Goal: Task Accomplishment & Management: Use online tool/utility

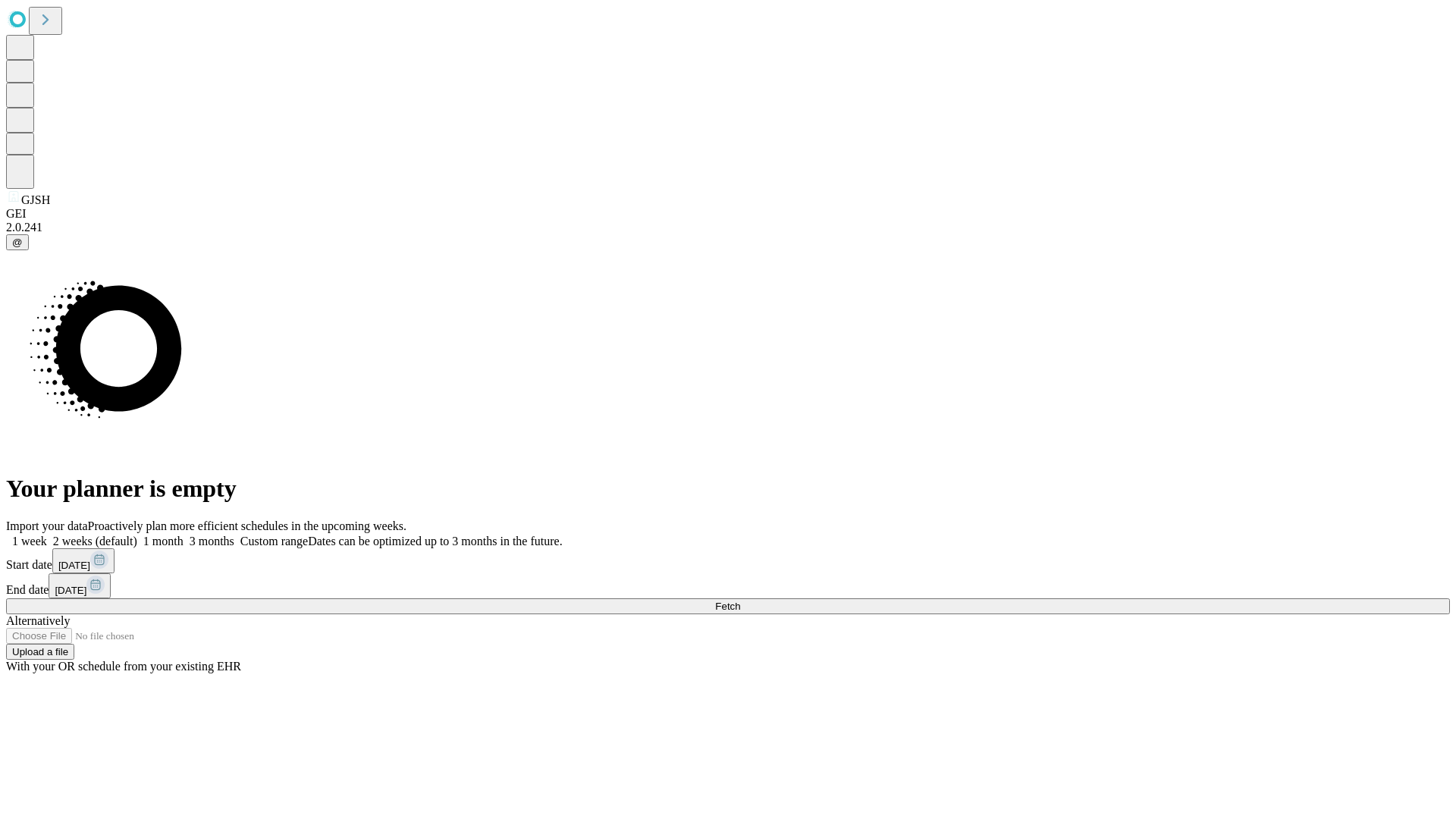
click at [183, 534] on label "1 month" at bounding box center [160, 541] width 46 height 13
click at [740, 600] on span "Fetch" at bounding box center [727, 606] width 25 height 12
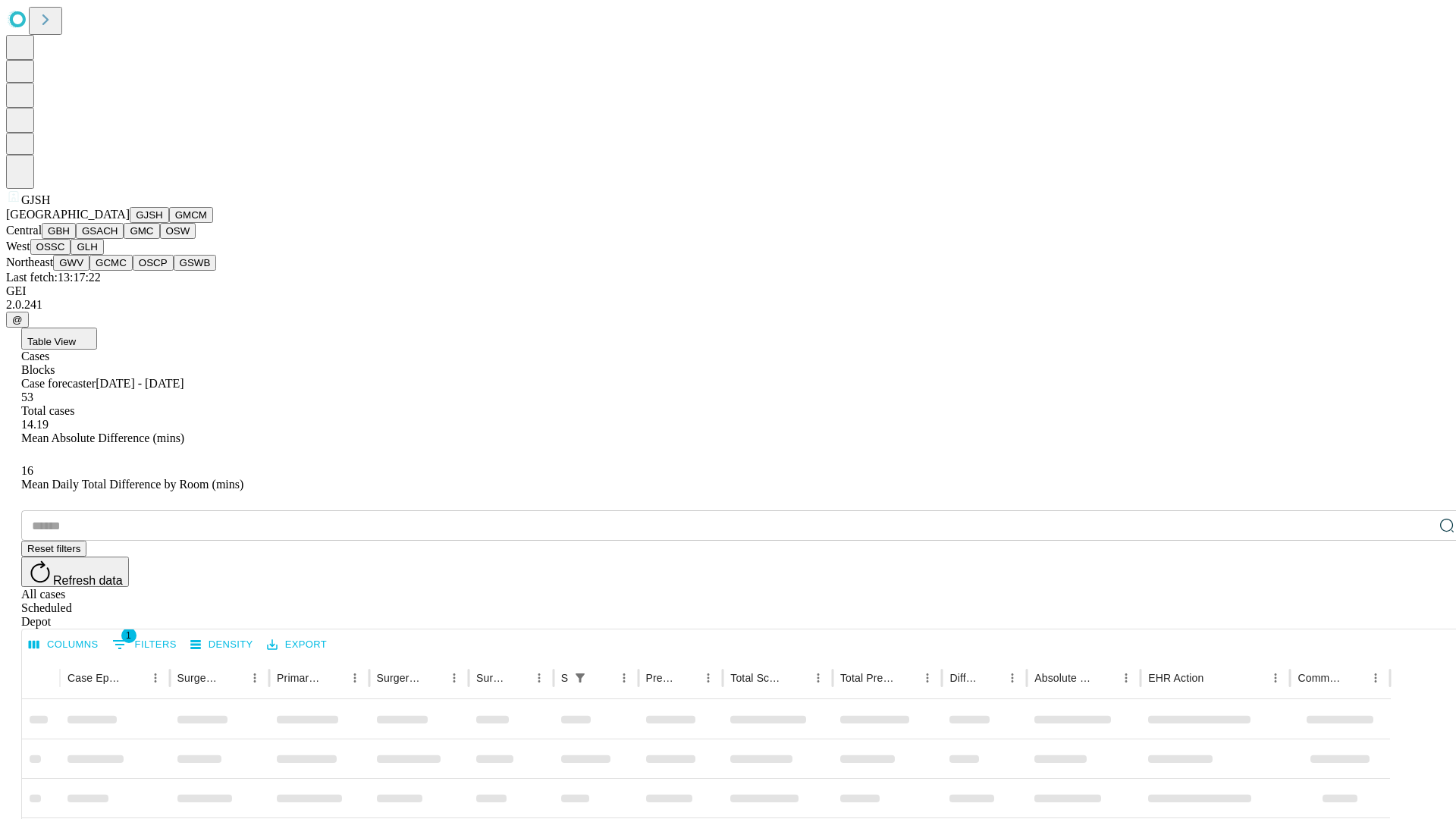
click at [169, 223] on button "GMCM" at bounding box center [191, 215] width 44 height 16
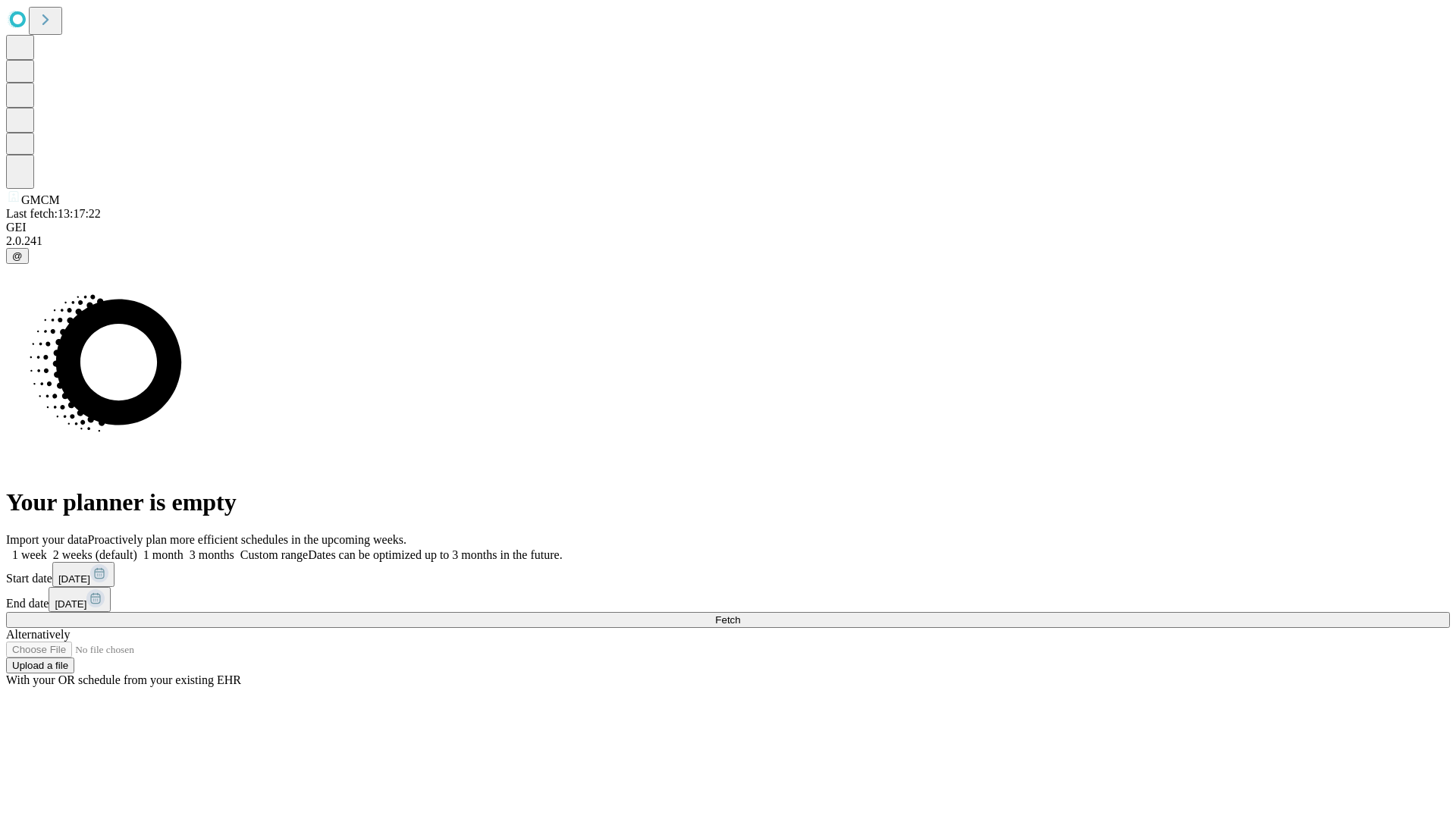
click at [183, 548] on label "1 month" at bounding box center [160, 554] width 46 height 13
click at [740, 614] on span "Fetch" at bounding box center [727, 620] width 25 height 12
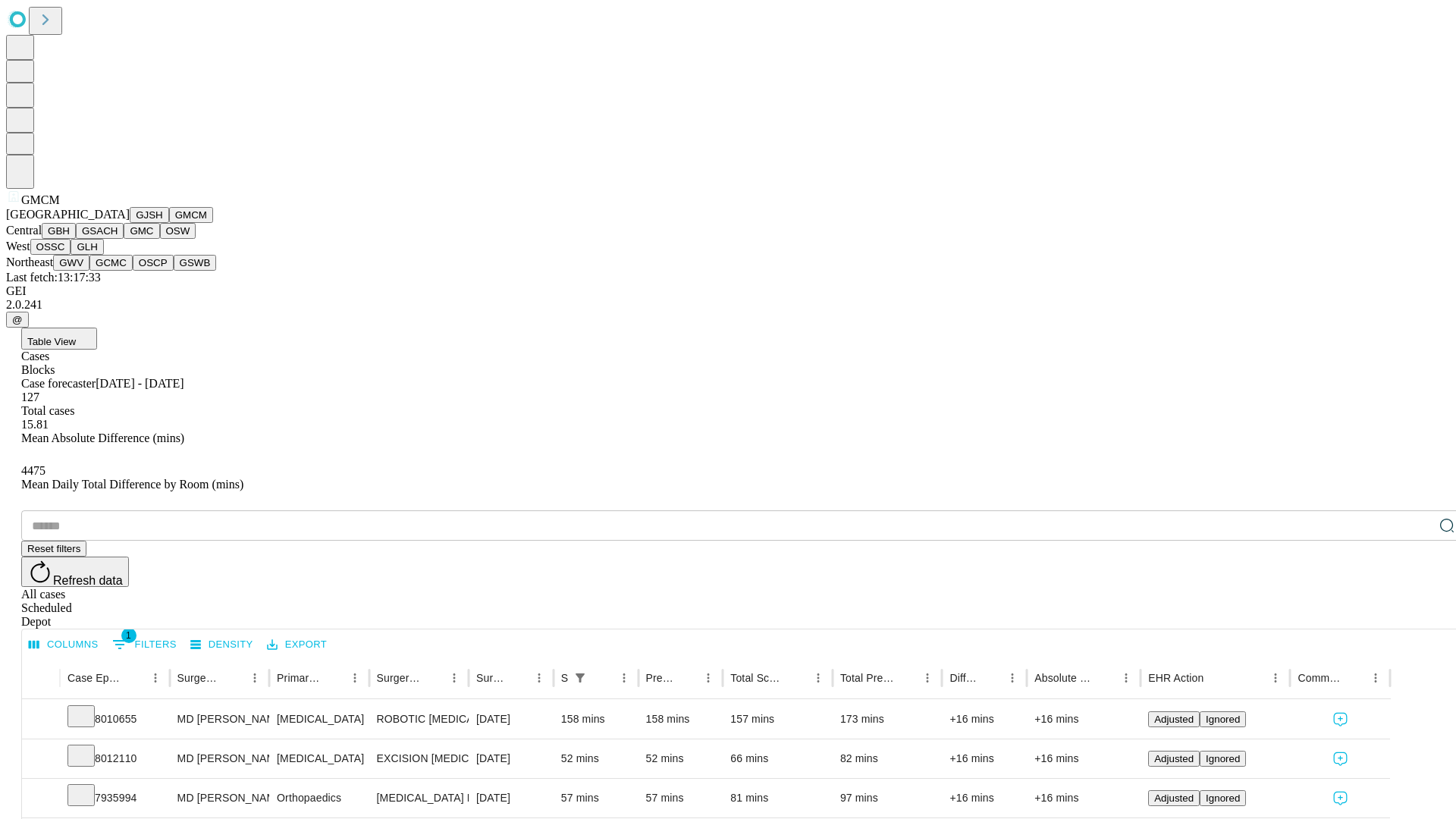
click at [76, 238] on button "GBH" at bounding box center [58, 230] width 34 height 16
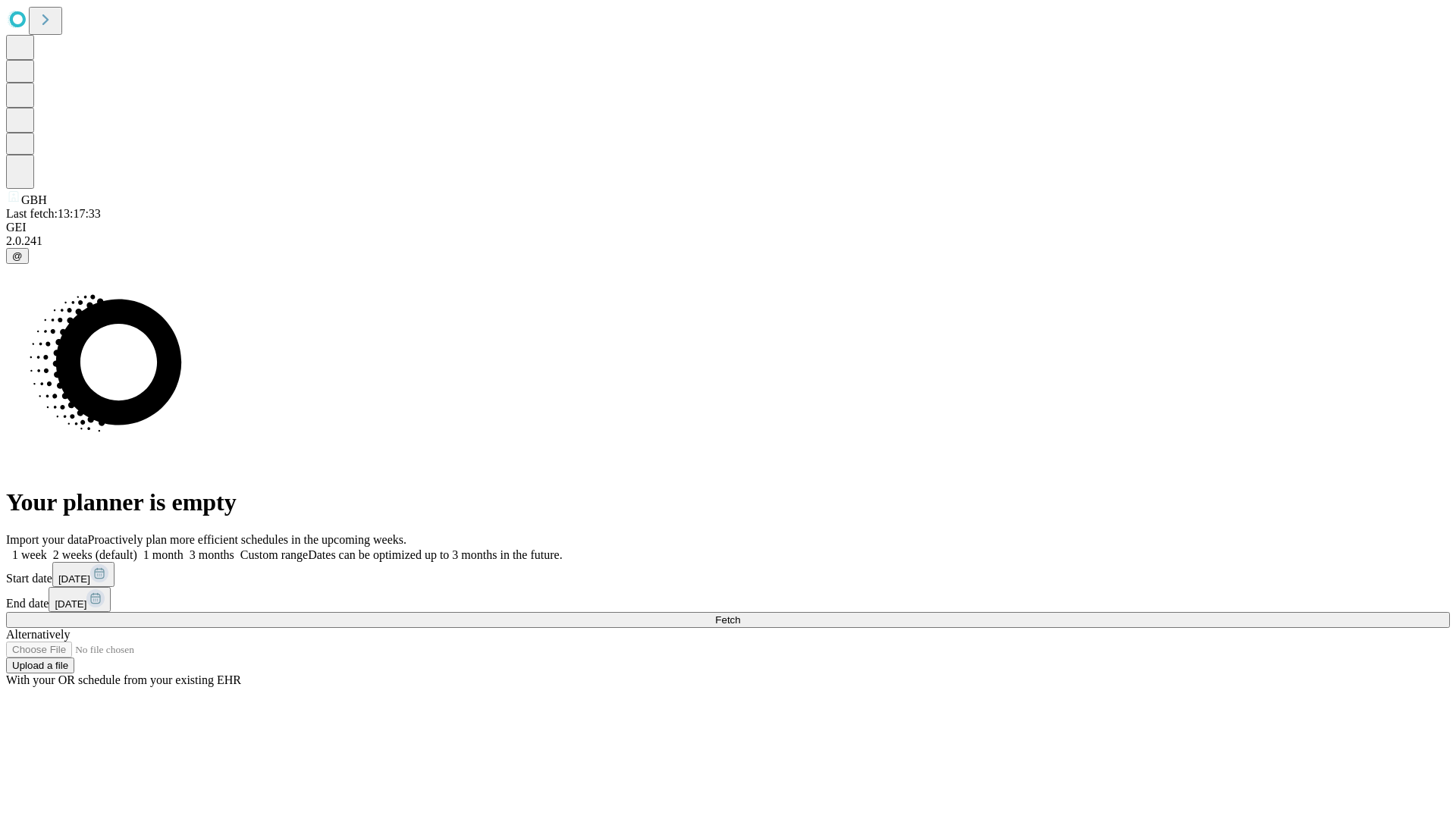
click at [183, 548] on label "1 month" at bounding box center [160, 554] width 46 height 13
click at [740, 614] on span "Fetch" at bounding box center [727, 620] width 25 height 12
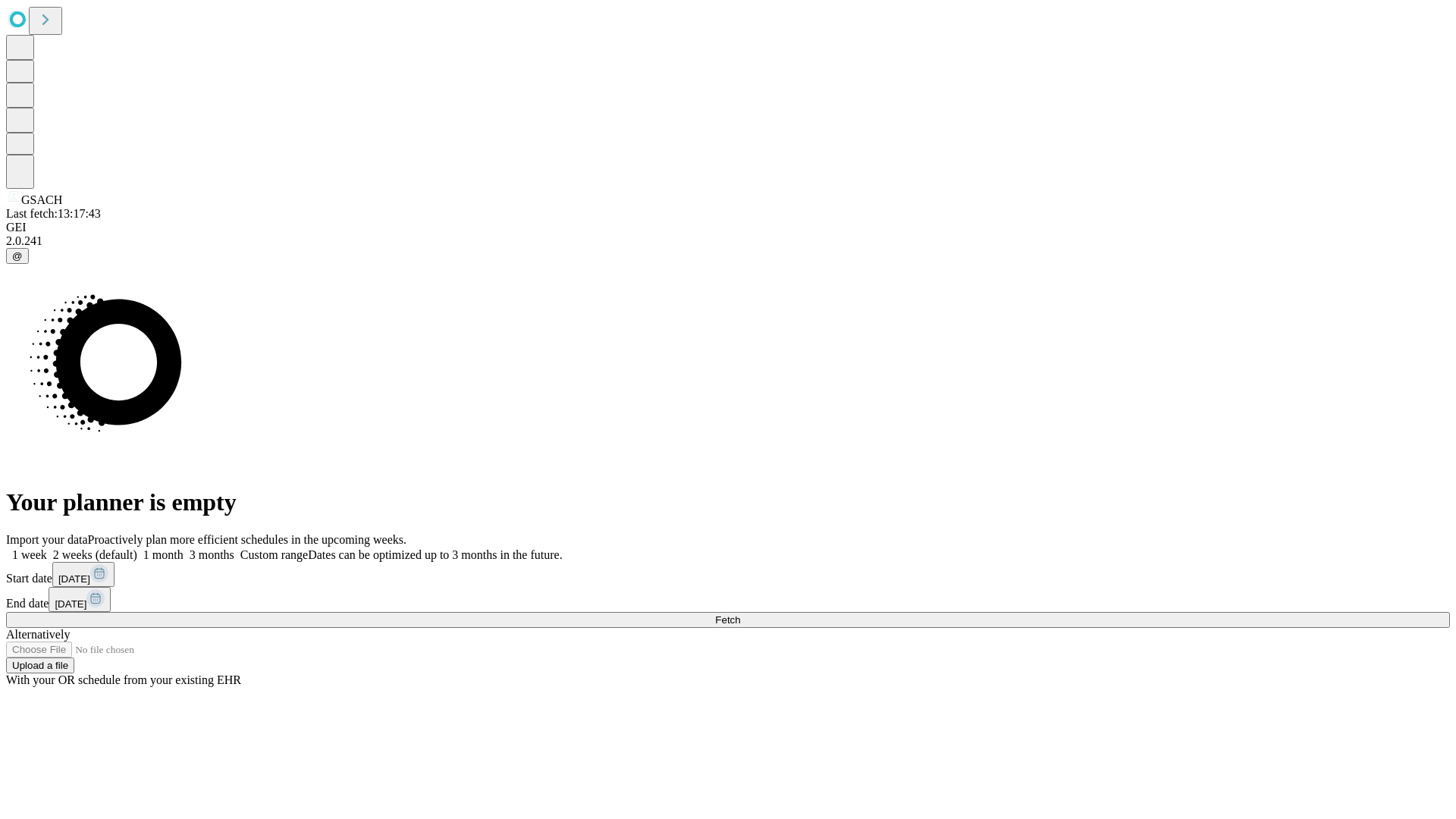
click at [183, 548] on label "1 month" at bounding box center [160, 554] width 46 height 13
click at [740, 614] on span "Fetch" at bounding box center [727, 620] width 25 height 12
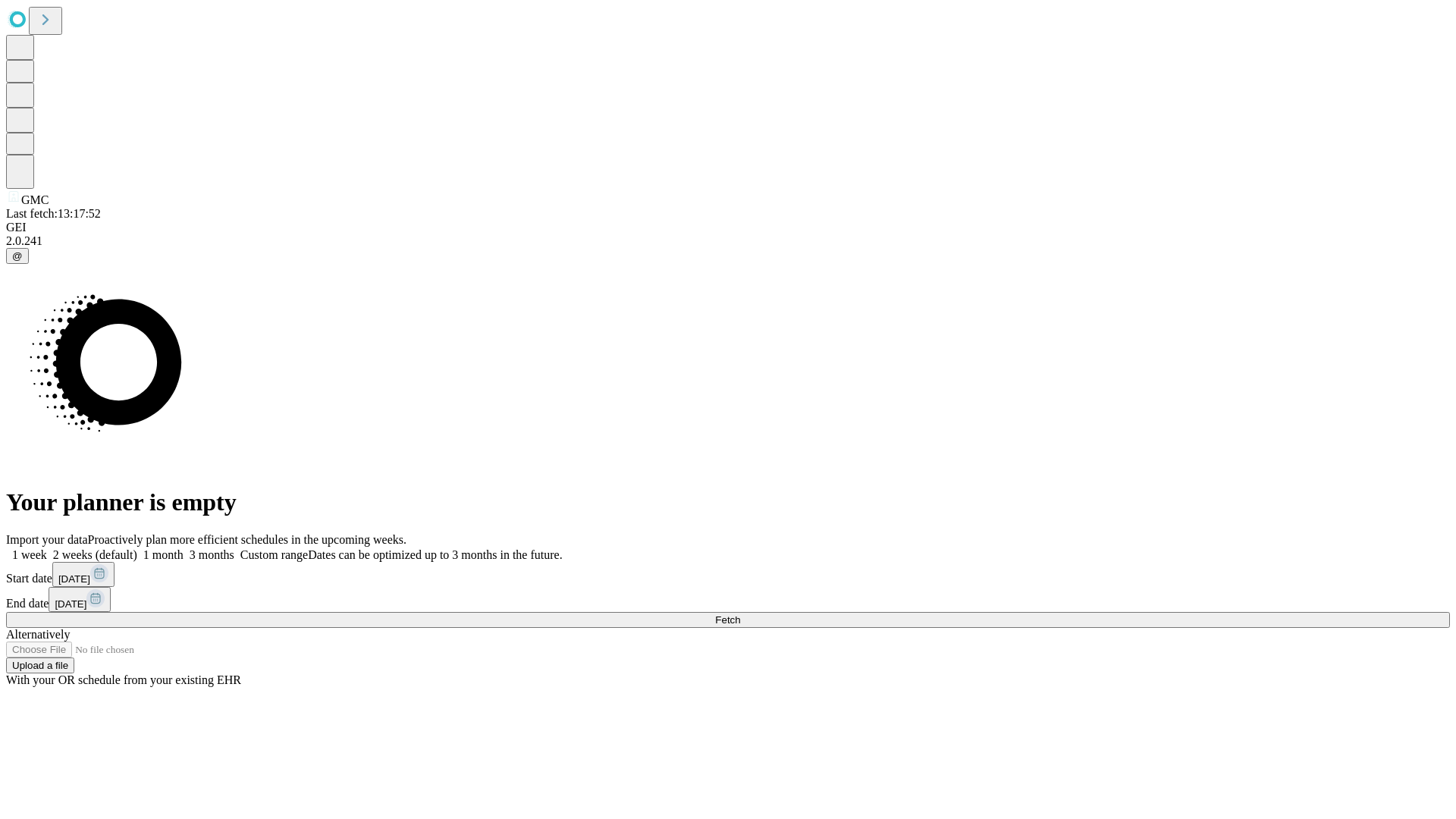
click at [183, 548] on label "1 month" at bounding box center [160, 554] width 46 height 13
click at [740, 614] on span "Fetch" at bounding box center [727, 620] width 25 height 12
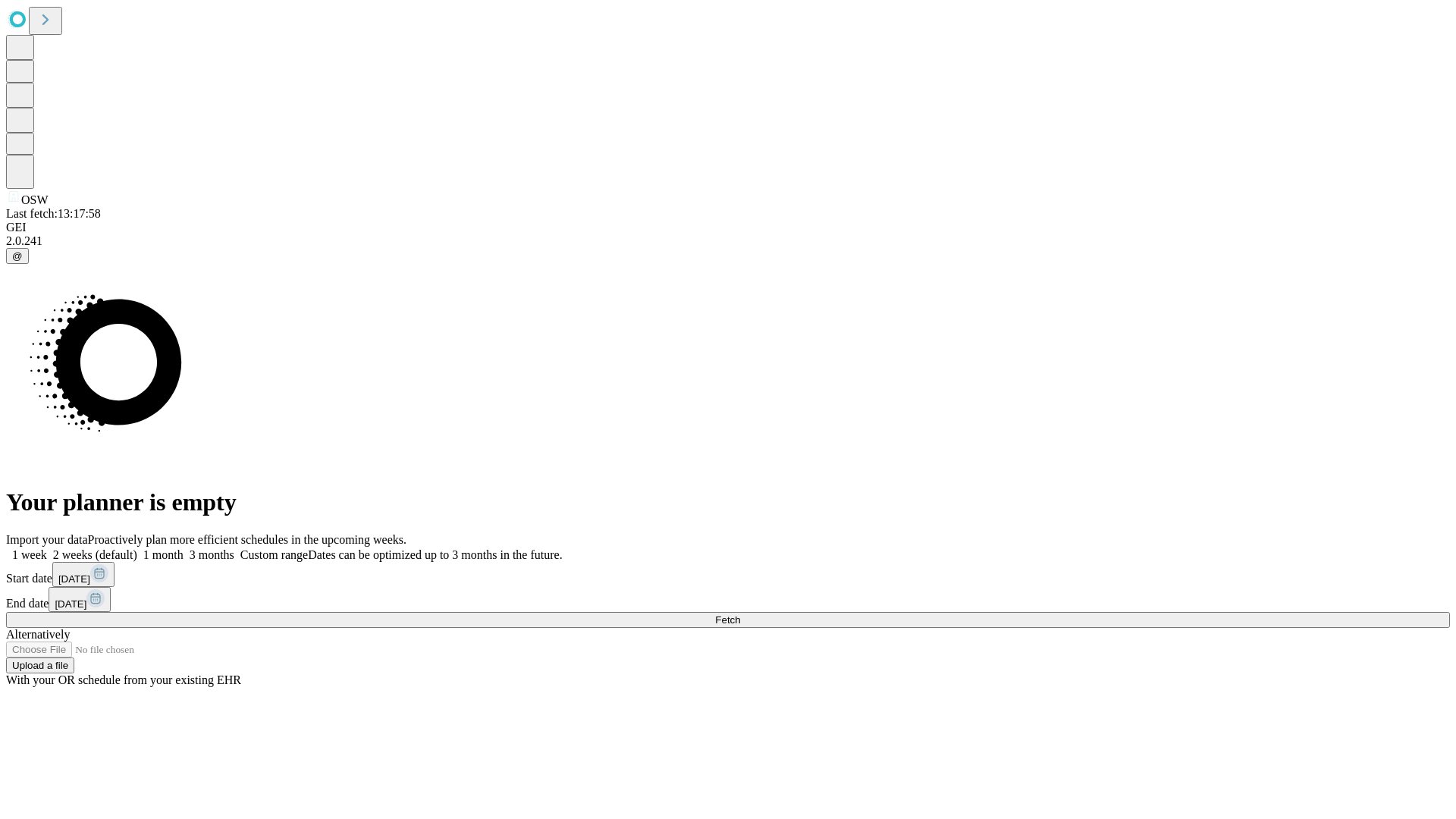
click at [183, 548] on label "1 month" at bounding box center [160, 554] width 46 height 13
click at [740, 614] on span "Fetch" at bounding box center [727, 620] width 25 height 12
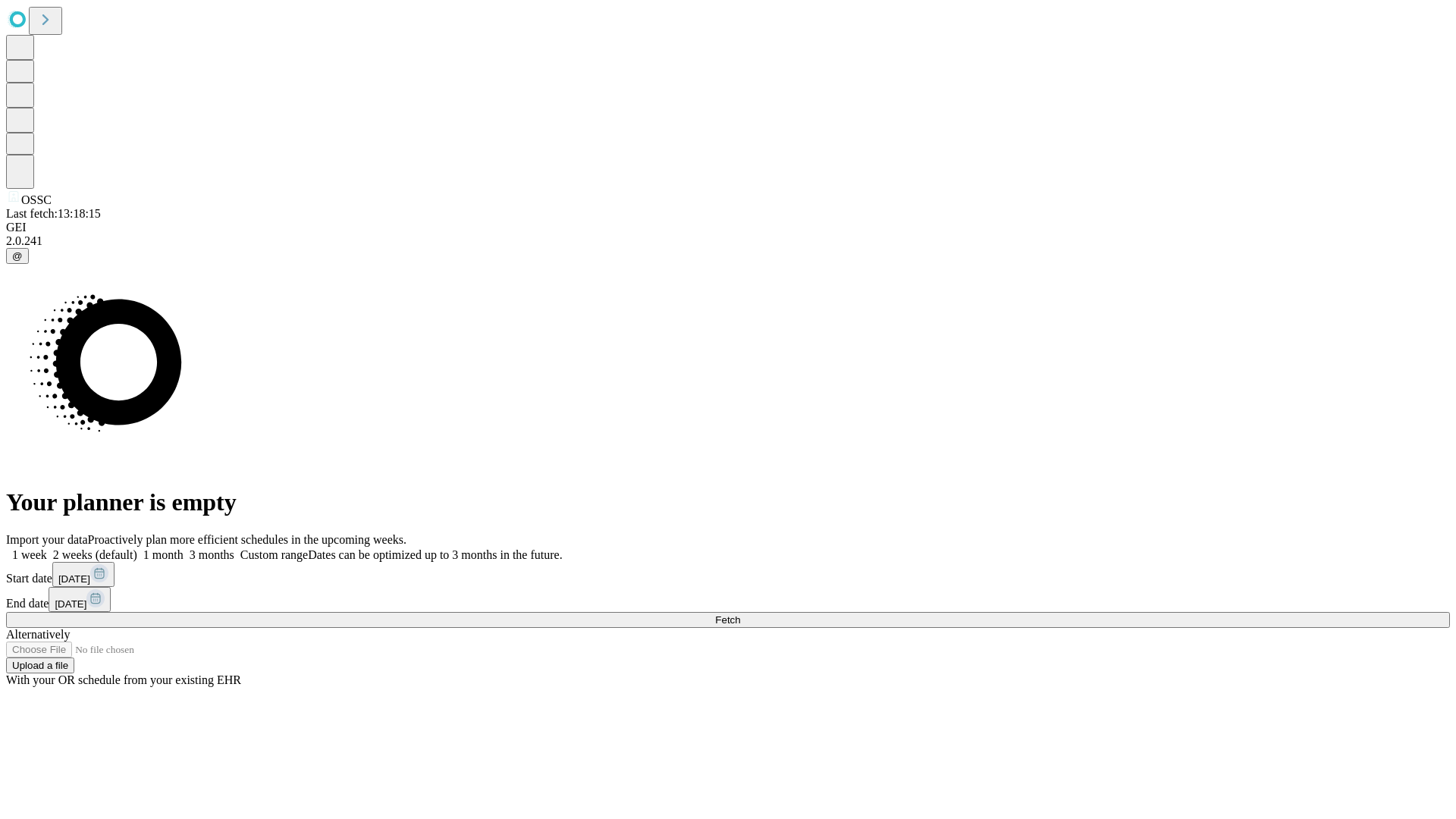
click at [183, 548] on label "1 month" at bounding box center [160, 554] width 46 height 13
click at [740, 614] on span "Fetch" at bounding box center [727, 620] width 25 height 12
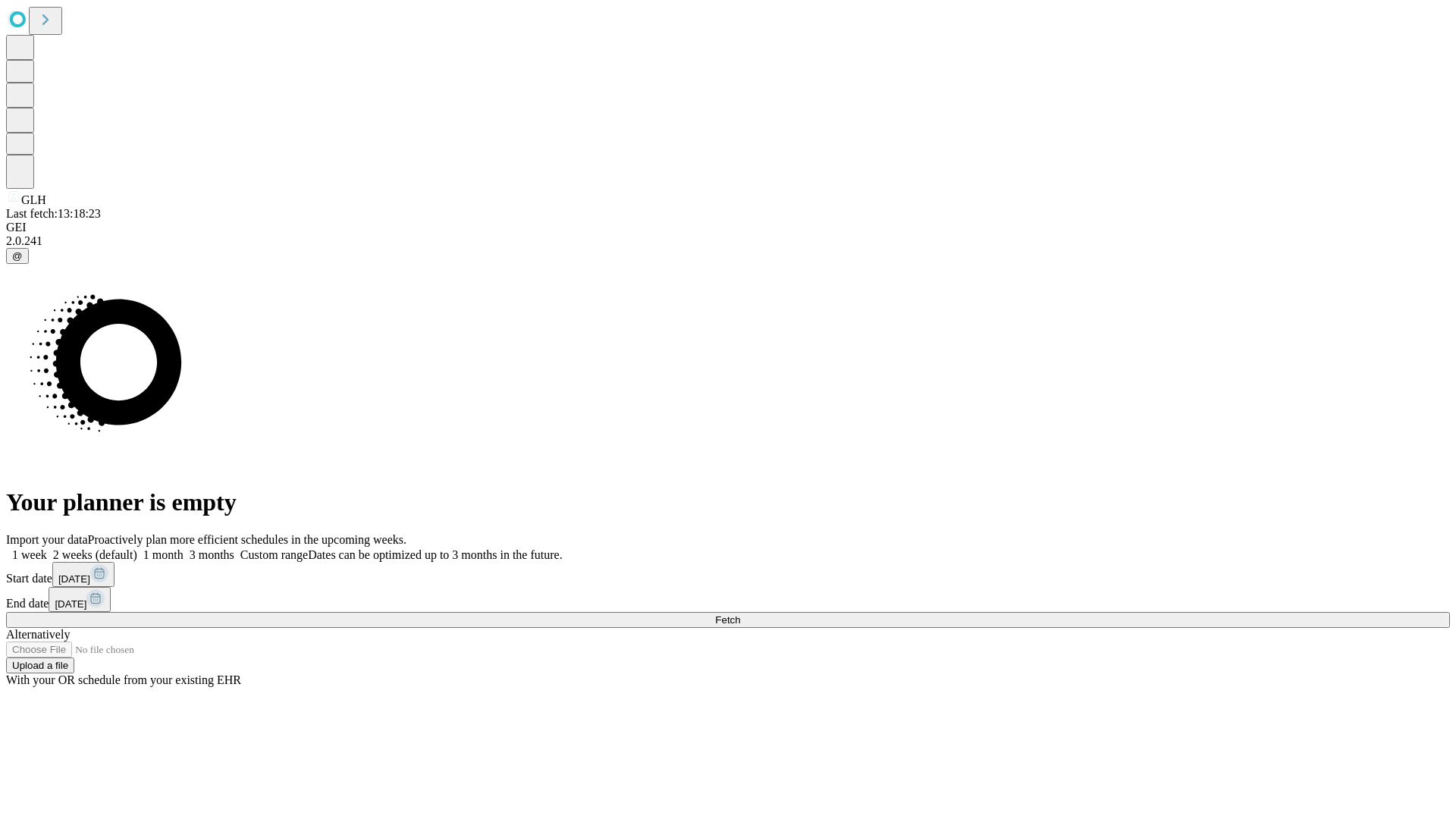
click at [740, 614] on span "Fetch" at bounding box center [727, 620] width 25 height 12
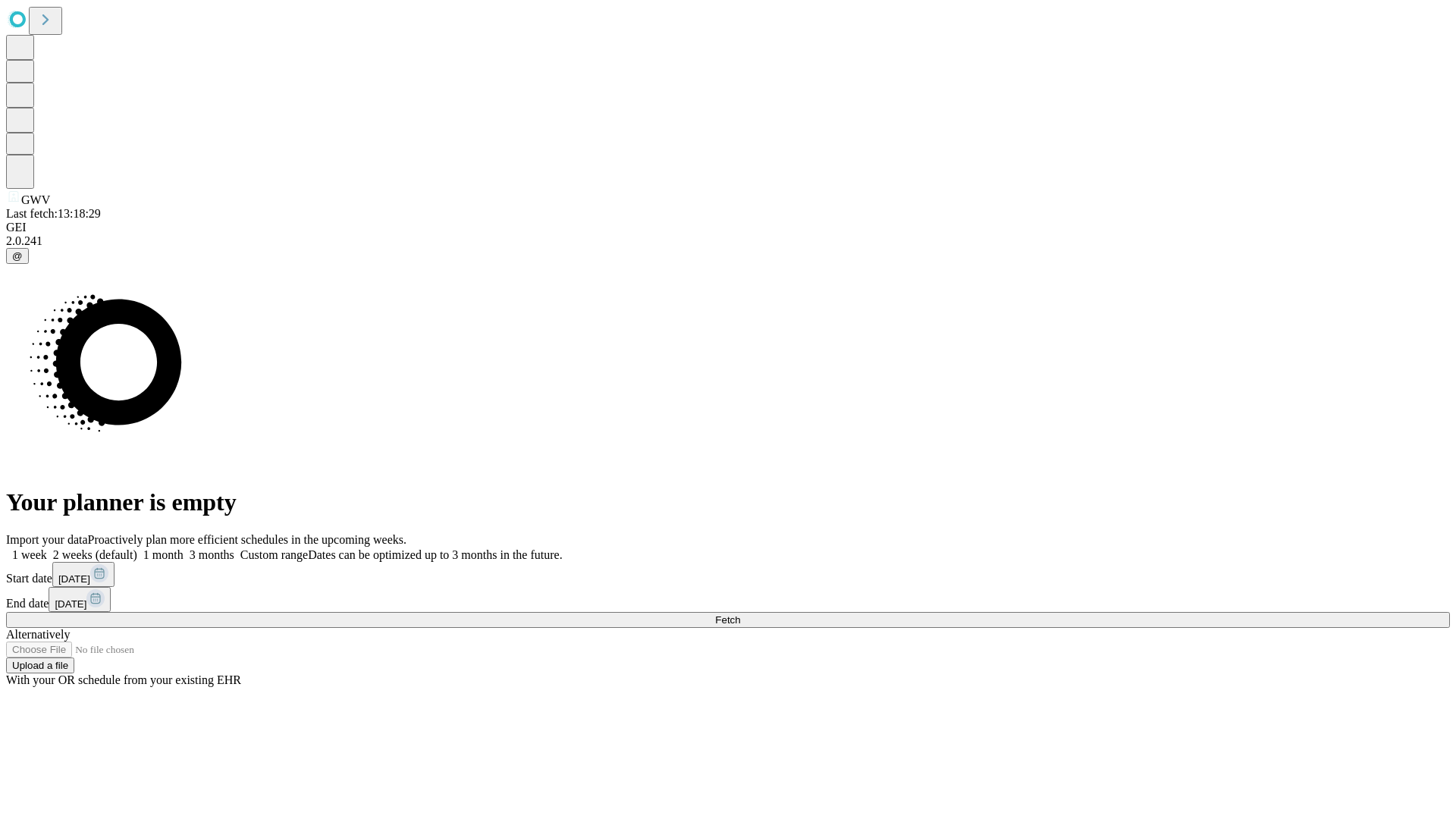
click at [183, 548] on label "1 month" at bounding box center [160, 554] width 46 height 13
click at [740, 614] on span "Fetch" at bounding box center [727, 620] width 25 height 12
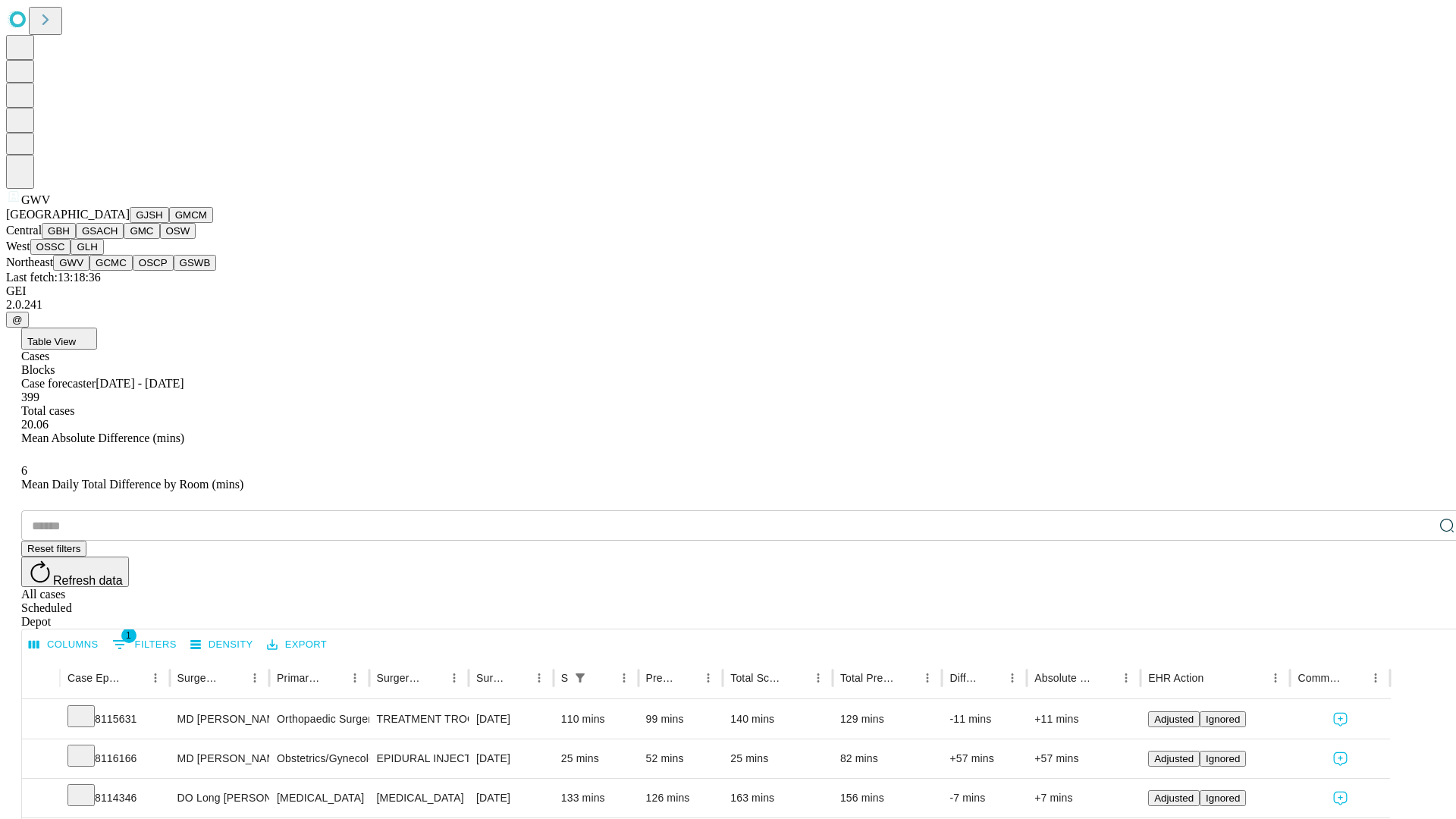
click at [118, 271] on button "GCMC" at bounding box center [111, 262] width 44 height 16
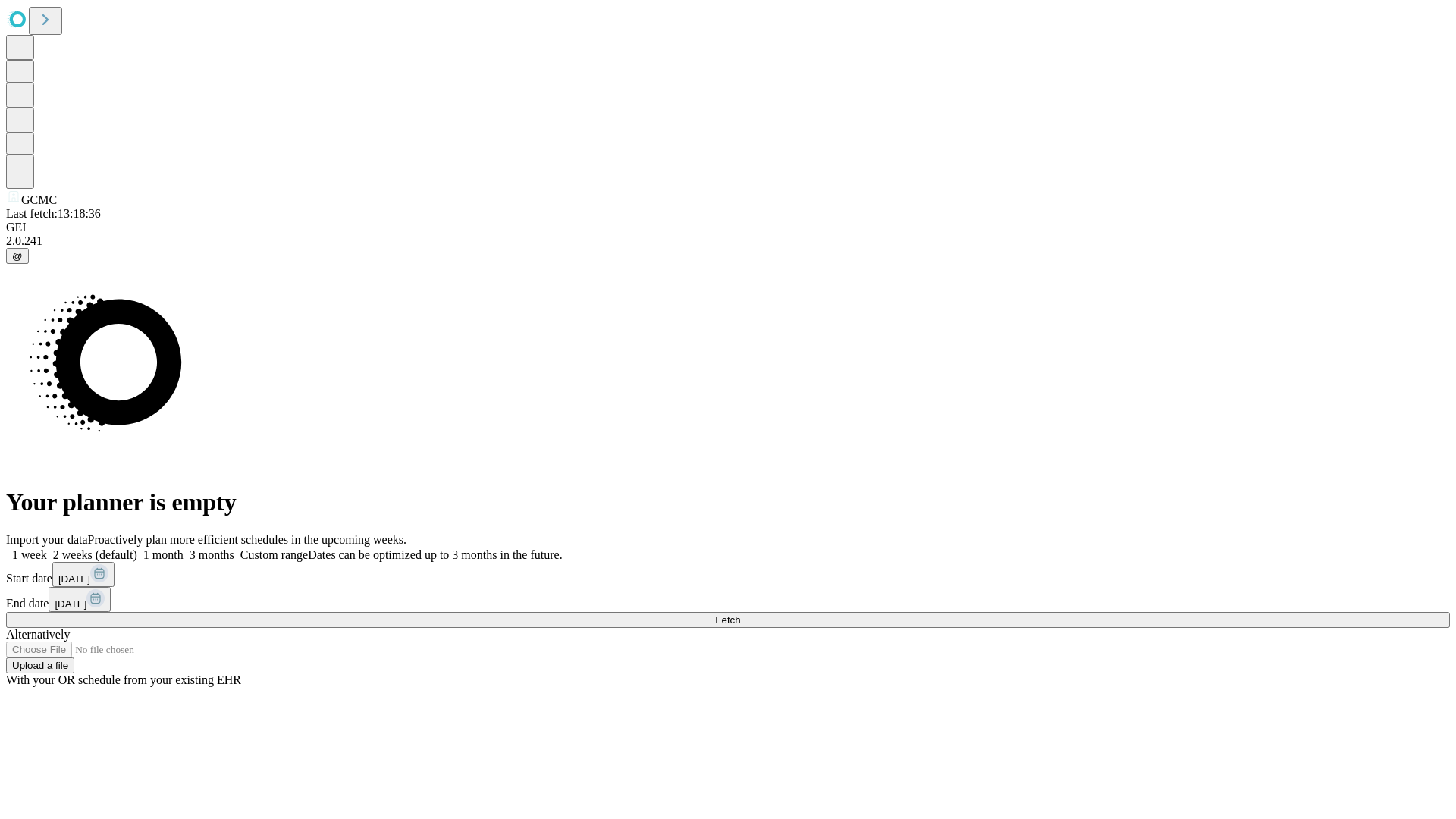
click at [183, 548] on label "1 month" at bounding box center [160, 554] width 46 height 13
click at [740, 614] on span "Fetch" at bounding box center [727, 620] width 25 height 12
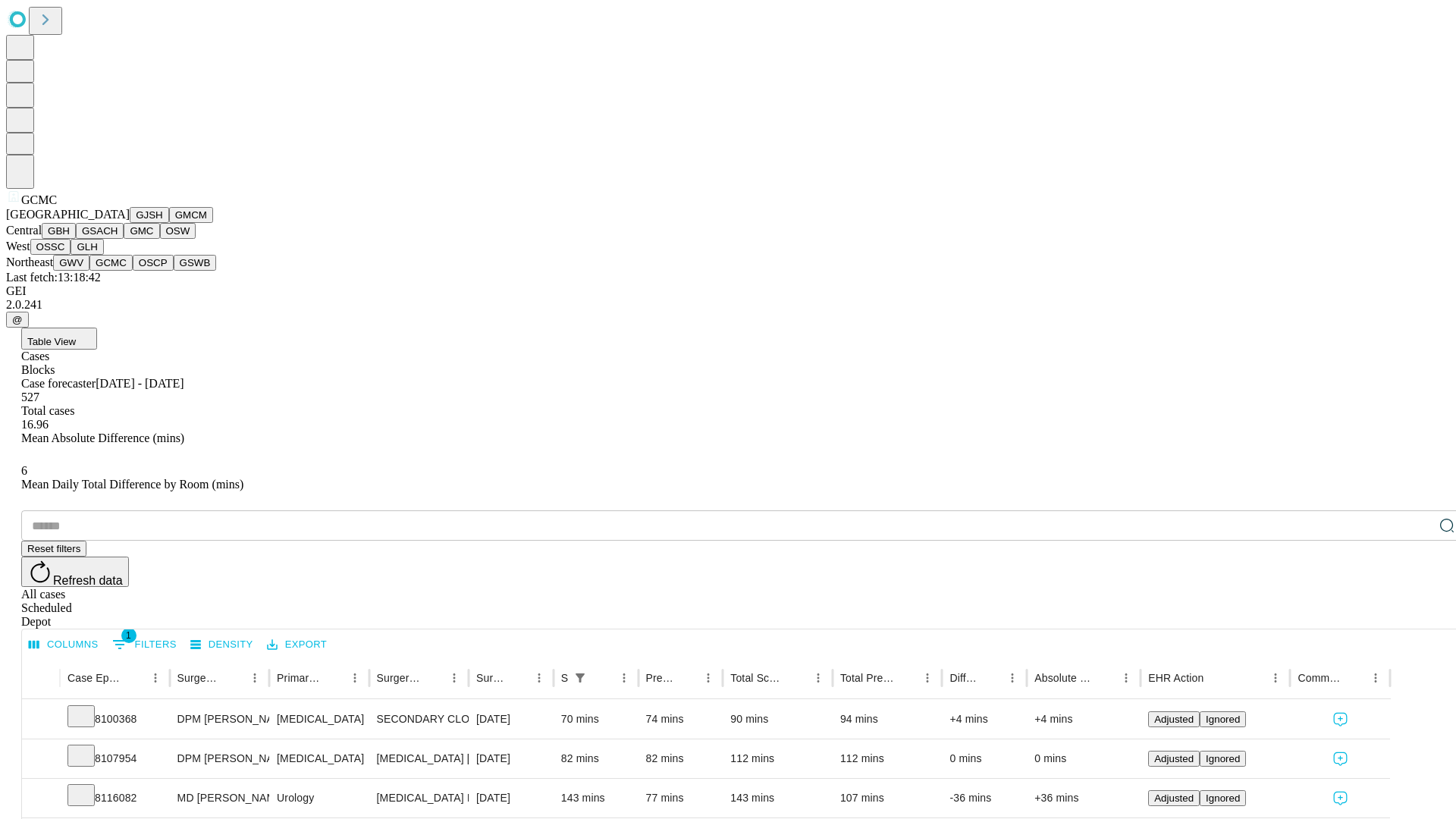
click at [132, 271] on button "OSCP" at bounding box center [153, 262] width 41 height 16
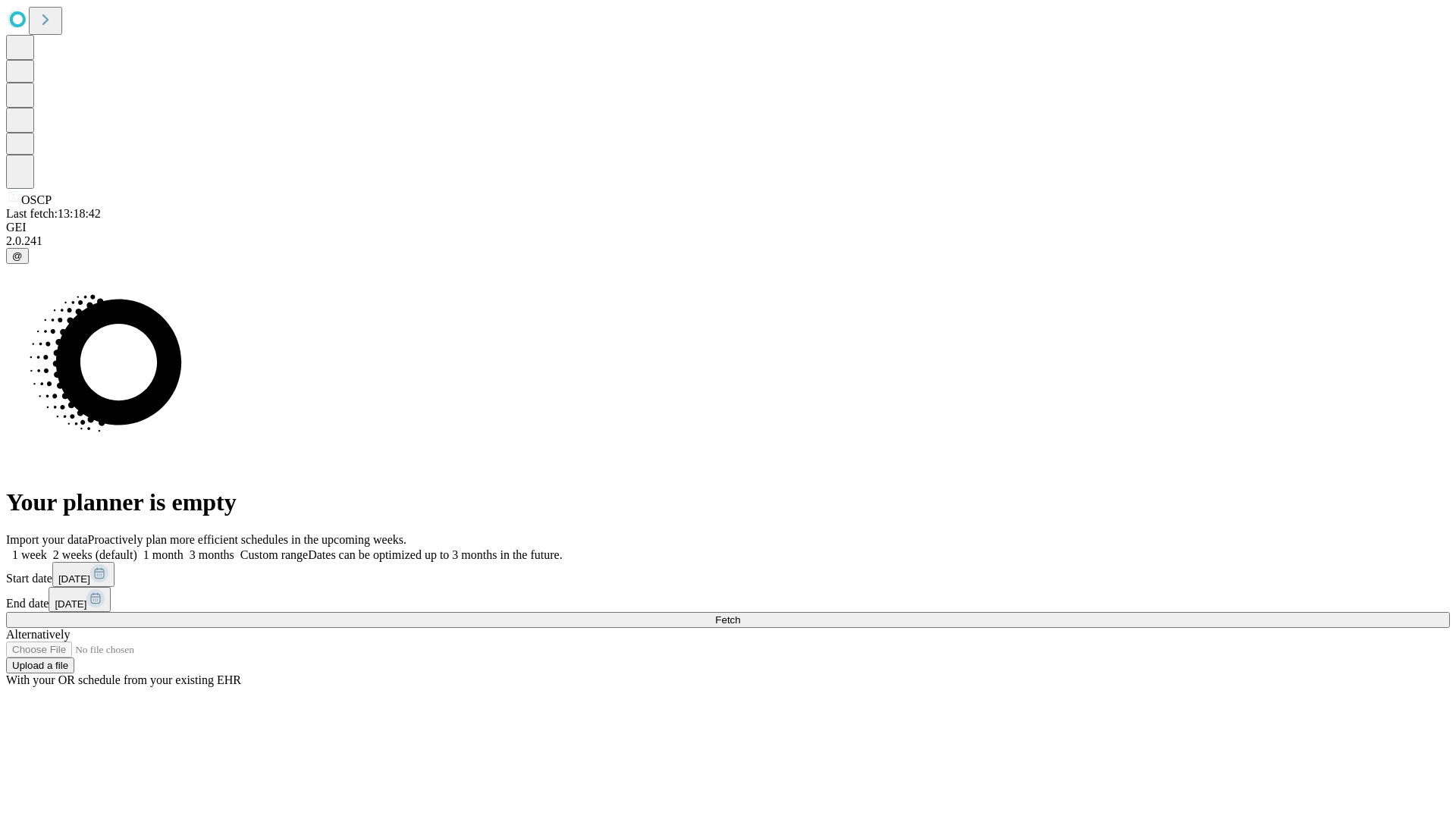
click at [183, 548] on label "1 month" at bounding box center [160, 554] width 46 height 13
click at [740, 614] on span "Fetch" at bounding box center [727, 620] width 25 height 12
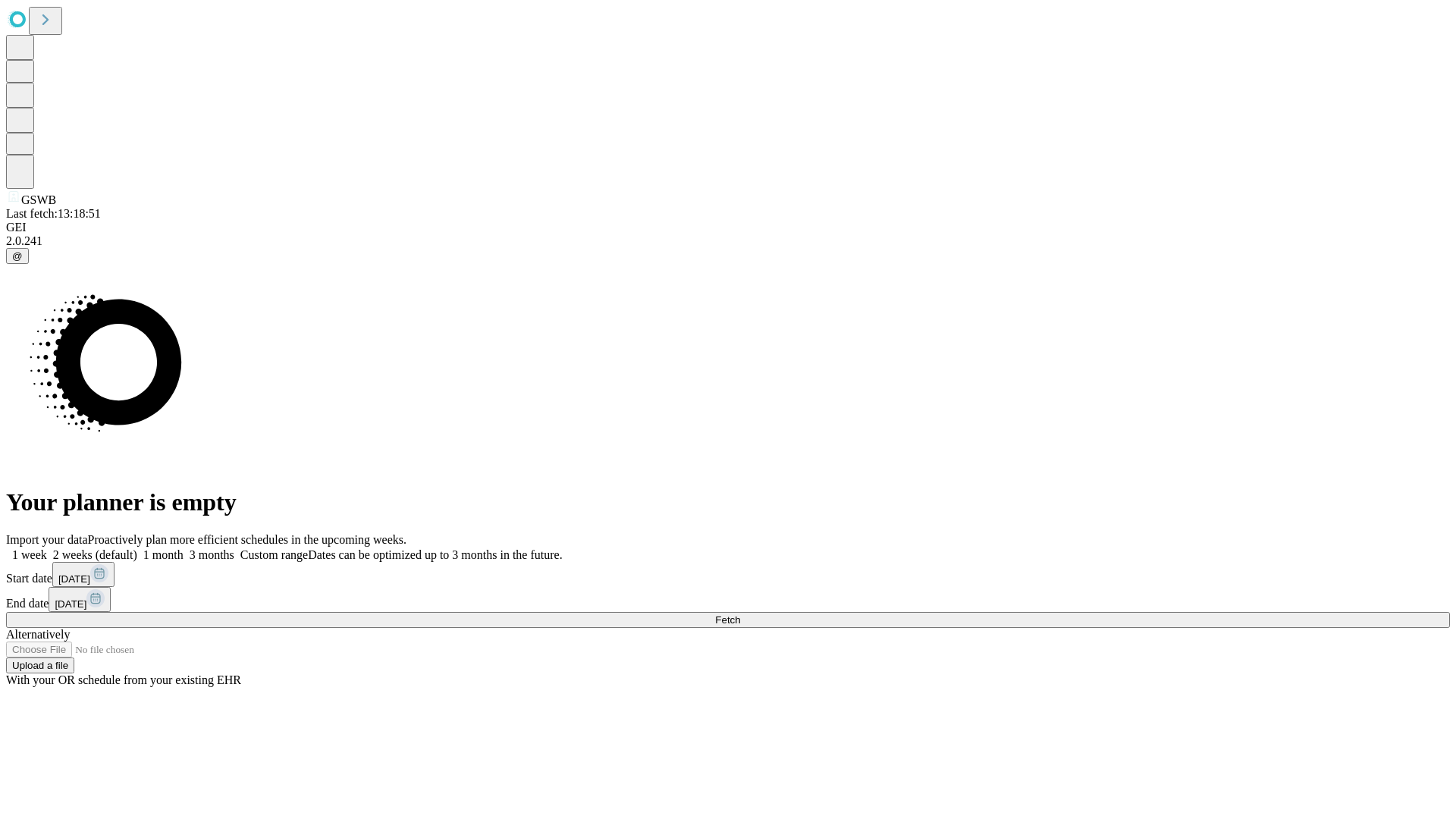
click at [183, 548] on label "1 month" at bounding box center [160, 554] width 46 height 13
click at [740, 614] on span "Fetch" at bounding box center [727, 620] width 25 height 12
